Goal: Task Accomplishment & Management: Manage account settings

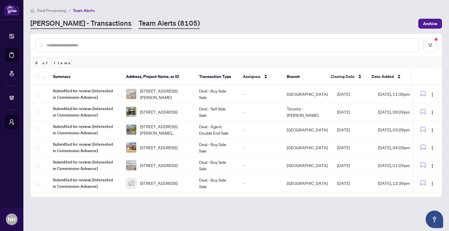
click at [84, 22] on link "[PERSON_NAME] - Transactions" at bounding box center [80, 23] width 101 height 11
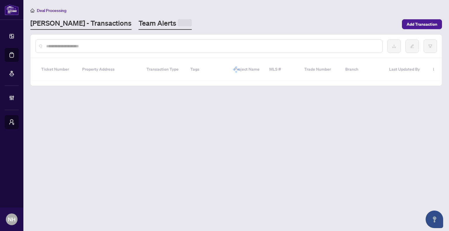
click at [138, 26] on link "Team Alerts" at bounding box center [164, 23] width 53 height 11
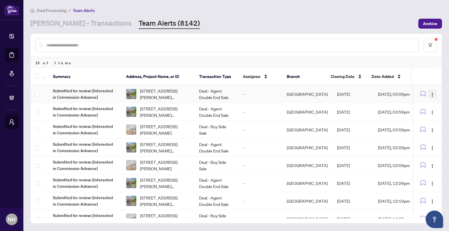
click at [431, 93] on img "button" at bounding box center [432, 94] width 5 height 5
click at [407, 121] on span "Complete Item" at bounding box center [416, 123] width 27 height 6
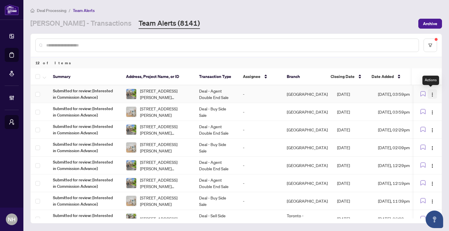
click at [433, 93] on button "button" at bounding box center [431, 93] width 9 height 9
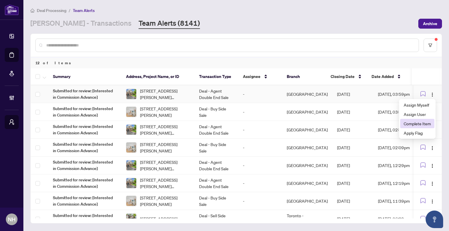
click at [410, 123] on span "Complete Item" at bounding box center [416, 123] width 27 height 6
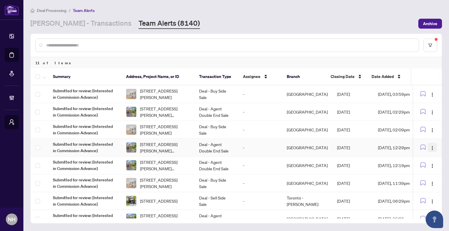
click at [433, 144] on button "button" at bounding box center [431, 147] width 9 height 9
click at [417, 176] on span "Complete Item" at bounding box center [416, 177] width 27 height 6
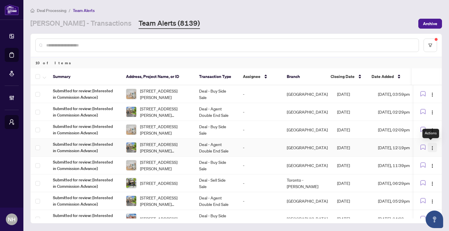
click at [431, 147] on img "button" at bounding box center [432, 148] width 5 height 5
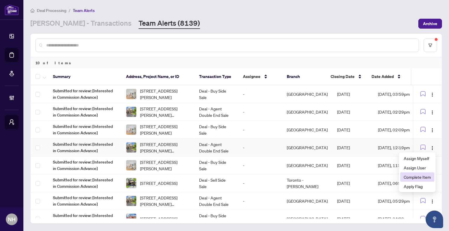
click at [407, 176] on span "Complete Item" at bounding box center [416, 177] width 27 height 6
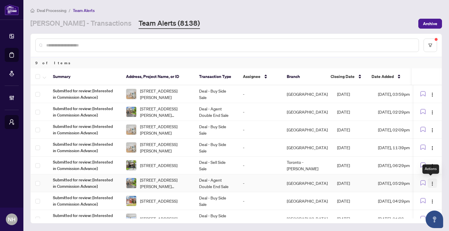
click at [430, 181] on img "button" at bounding box center [432, 183] width 5 height 5
click at [411, 213] on span "Complete Item" at bounding box center [416, 212] width 27 height 6
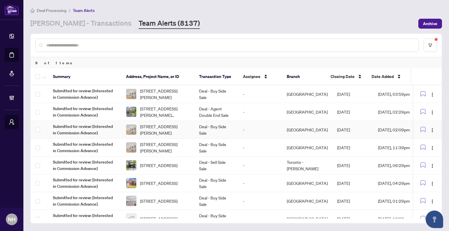
click at [172, 130] on span "[STREET_ADDRESS][PERSON_NAME]" at bounding box center [165, 129] width 50 height 13
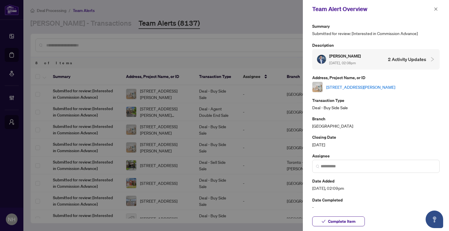
click at [352, 89] on link "[STREET_ADDRESS][PERSON_NAME]" at bounding box center [360, 87] width 69 height 6
click at [434, 9] on icon "close" at bounding box center [436, 9] width 4 height 4
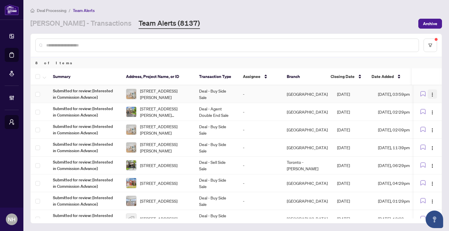
click at [431, 91] on span "button" at bounding box center [432, 94] width 5 height 6
click at [412, 124] on span "Complete Item" at bounding box center [416, 123] width 27 height 6
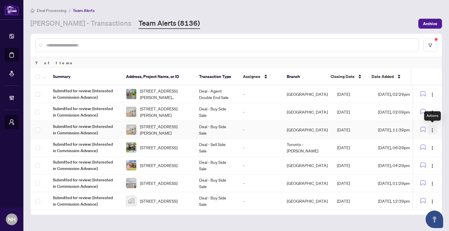
click at [432, 128] on img "button" at bounding box center [432, 130] width 5 height 5
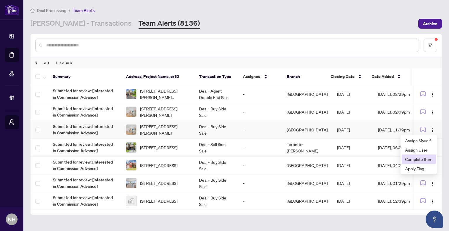
click at [409, 156] on span "Complete Item" at bounding box center [418, 159] width 27 height 6
